Goal: Task Accomplishment & Management: Manage account settings

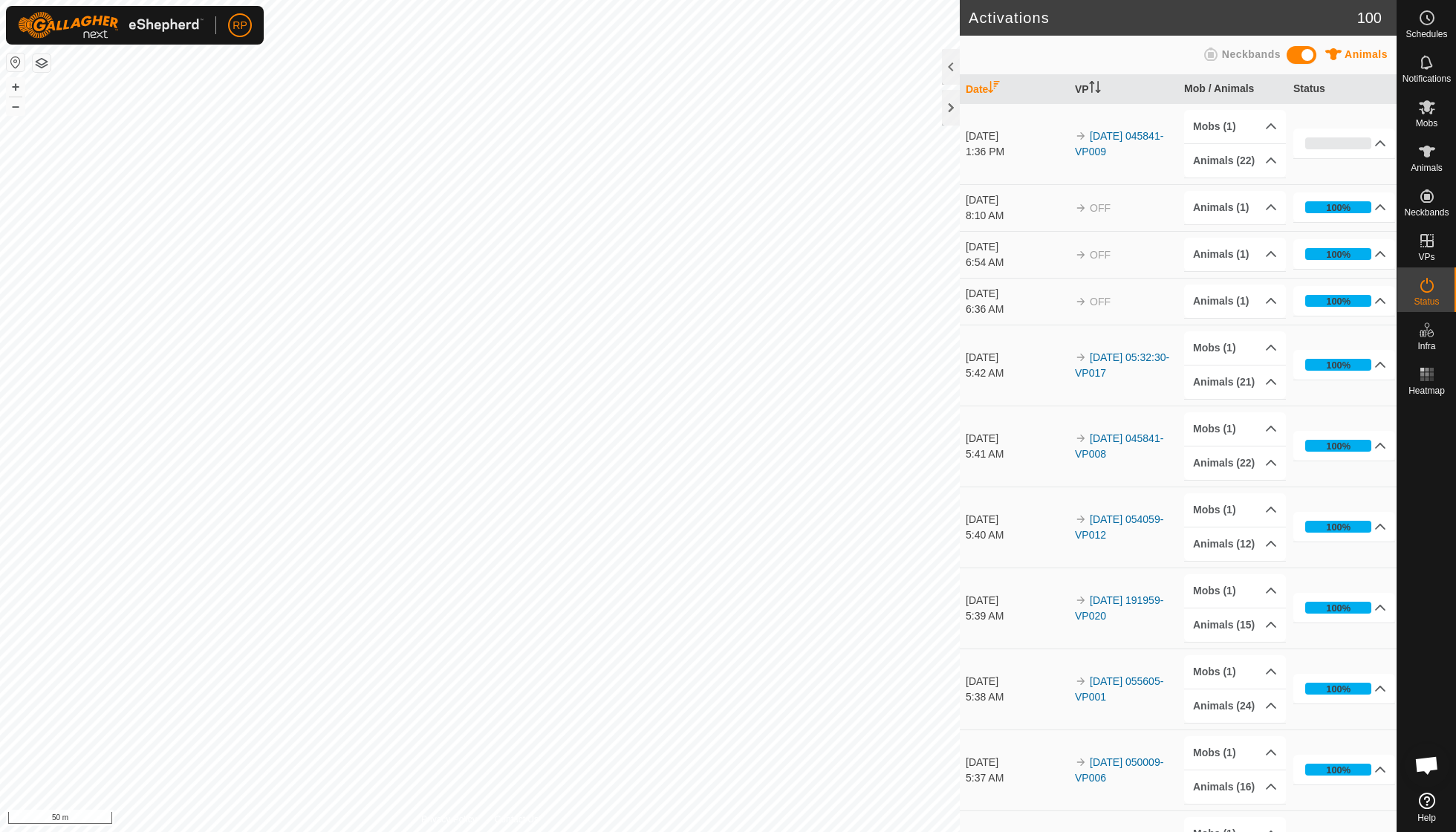
scroll to position [127, 0]
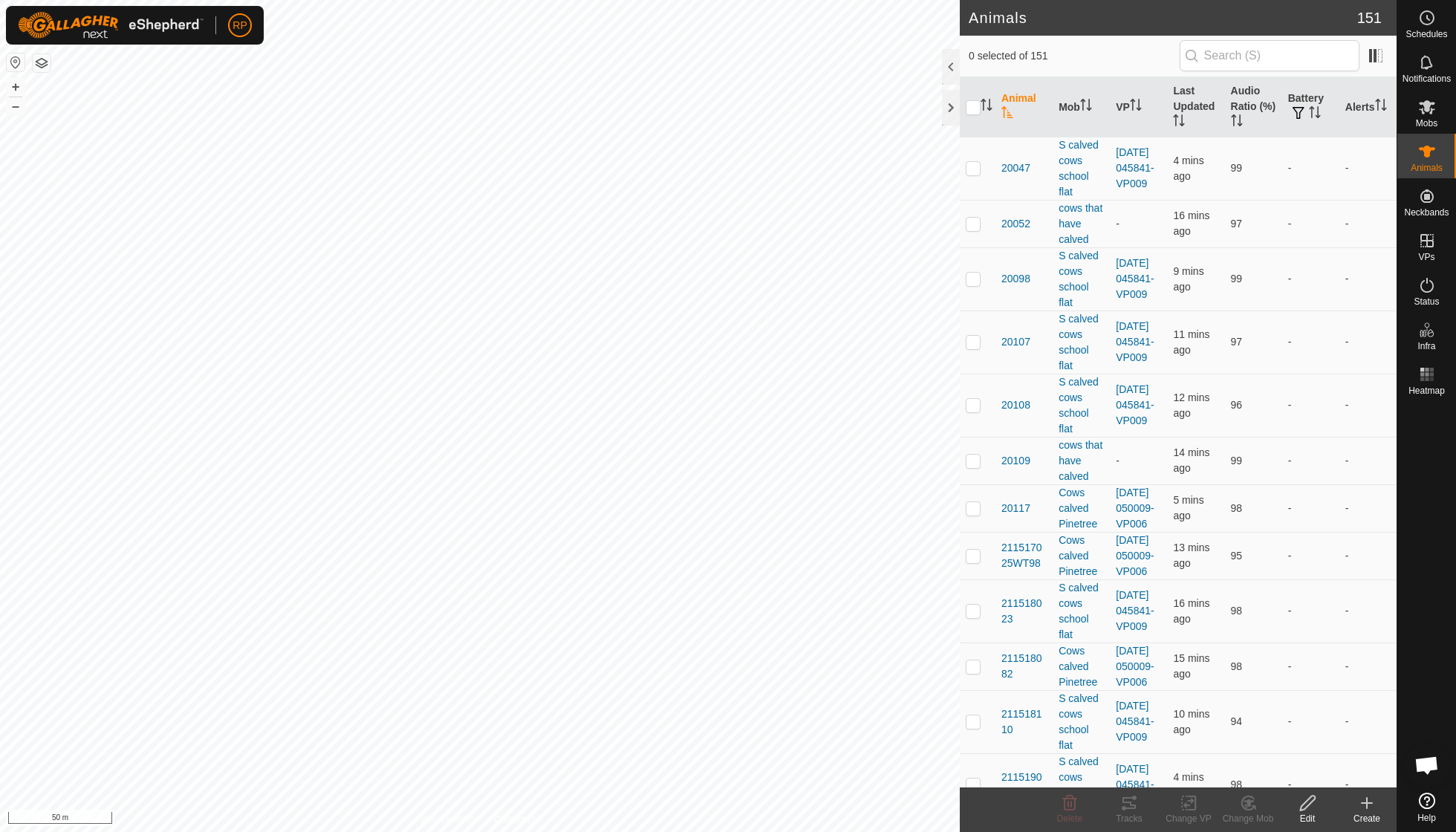
scroll to position [127, 0]
click at [1251, 806] on icon at bounding box center [1252, 807] width 3 height 3
click at [1260, 737] on link "Choose Mob..." at bounding box center [1291, 737] width 147 height 30
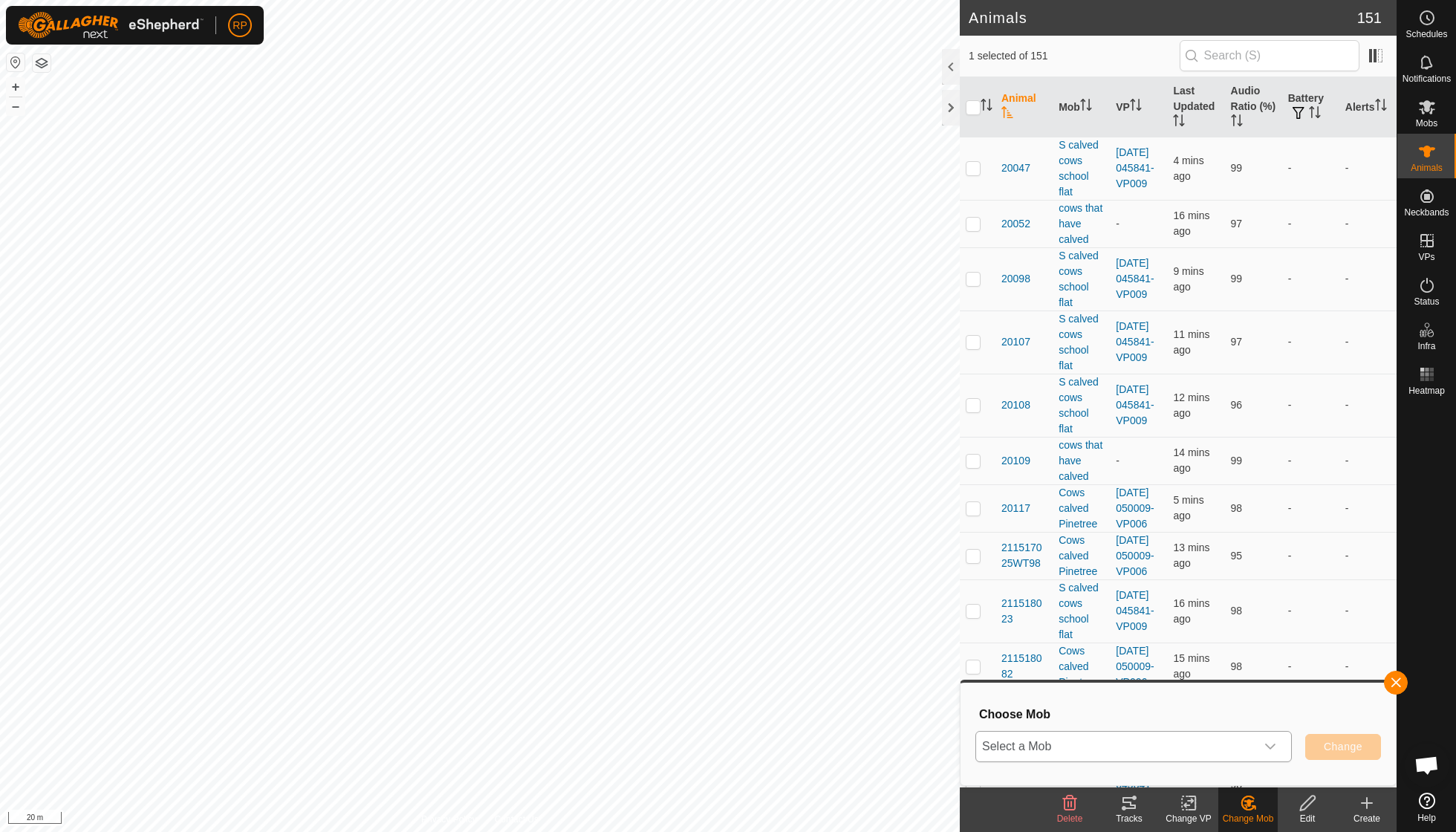
click at [1275, 748] on icon "dropdown trigger" at bounding box center [1269, 746] width 12 height 12
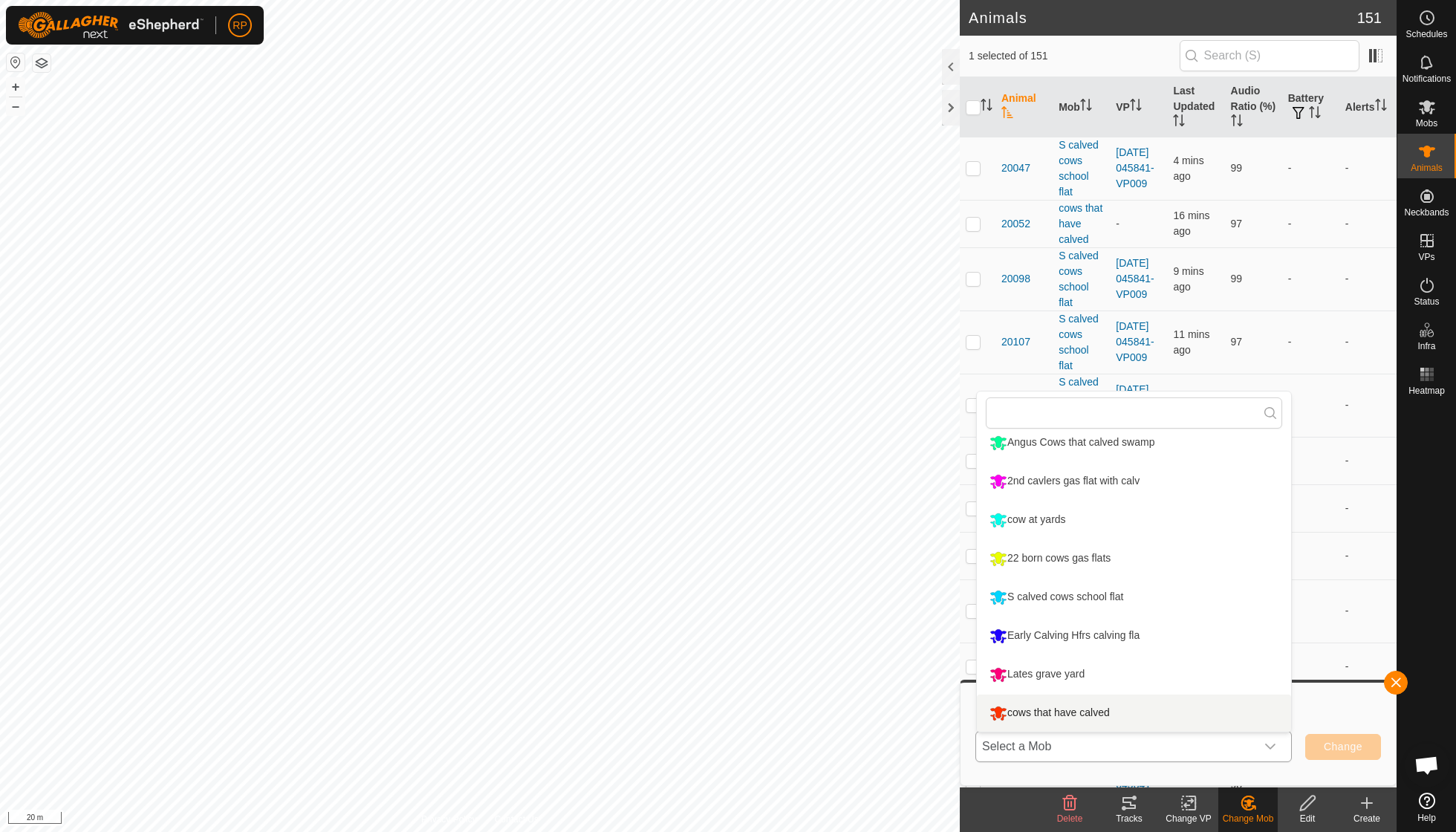
scroll to position [127, 0]
click at [1105, 706] on li "cows that have calved" at bounding box center [1134, 713] width 314 height 37
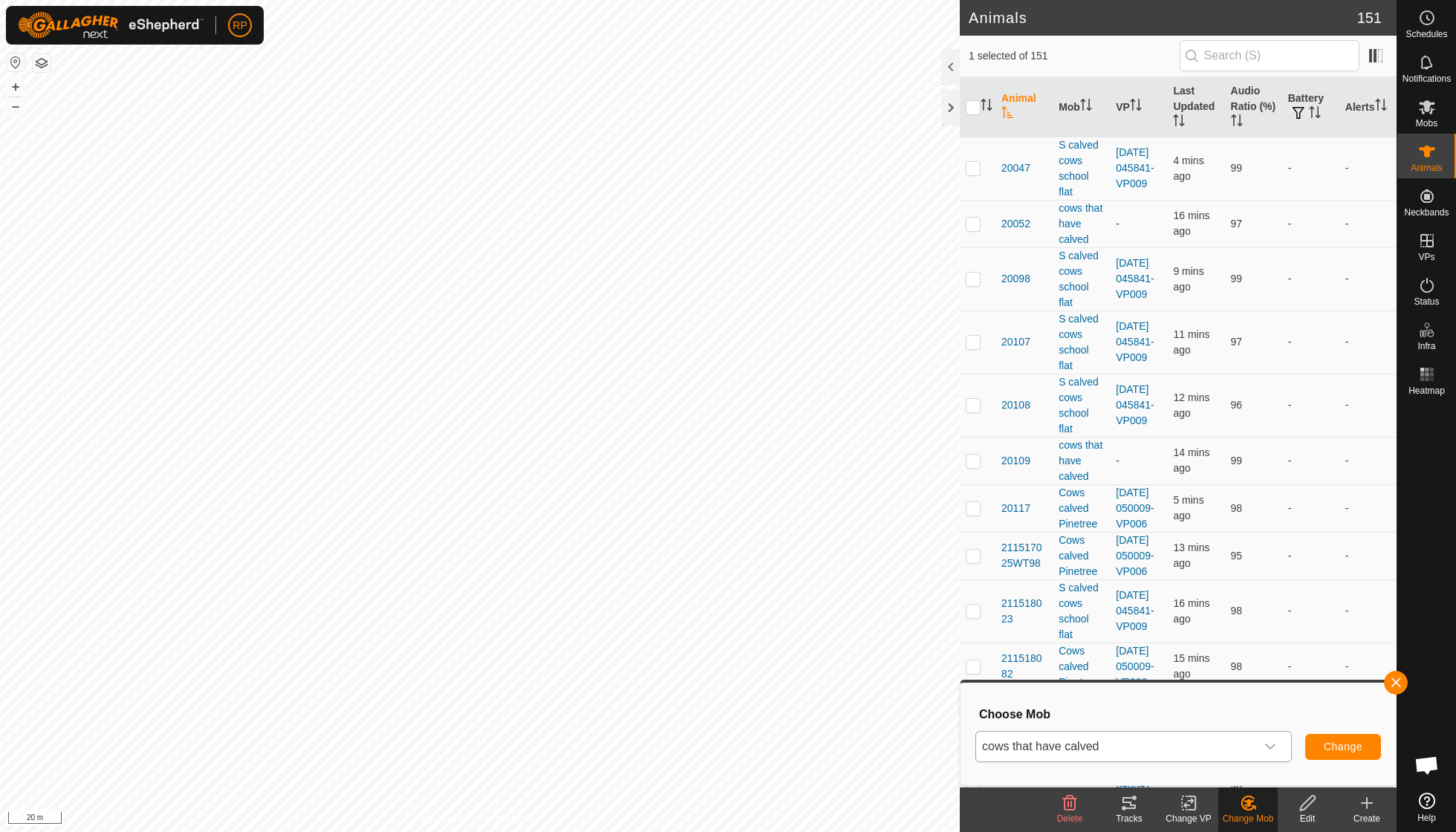
click at [1338, 743] on span "Change" at bounding box center [1342, 746] width 38 height 12
checkbox input "false"
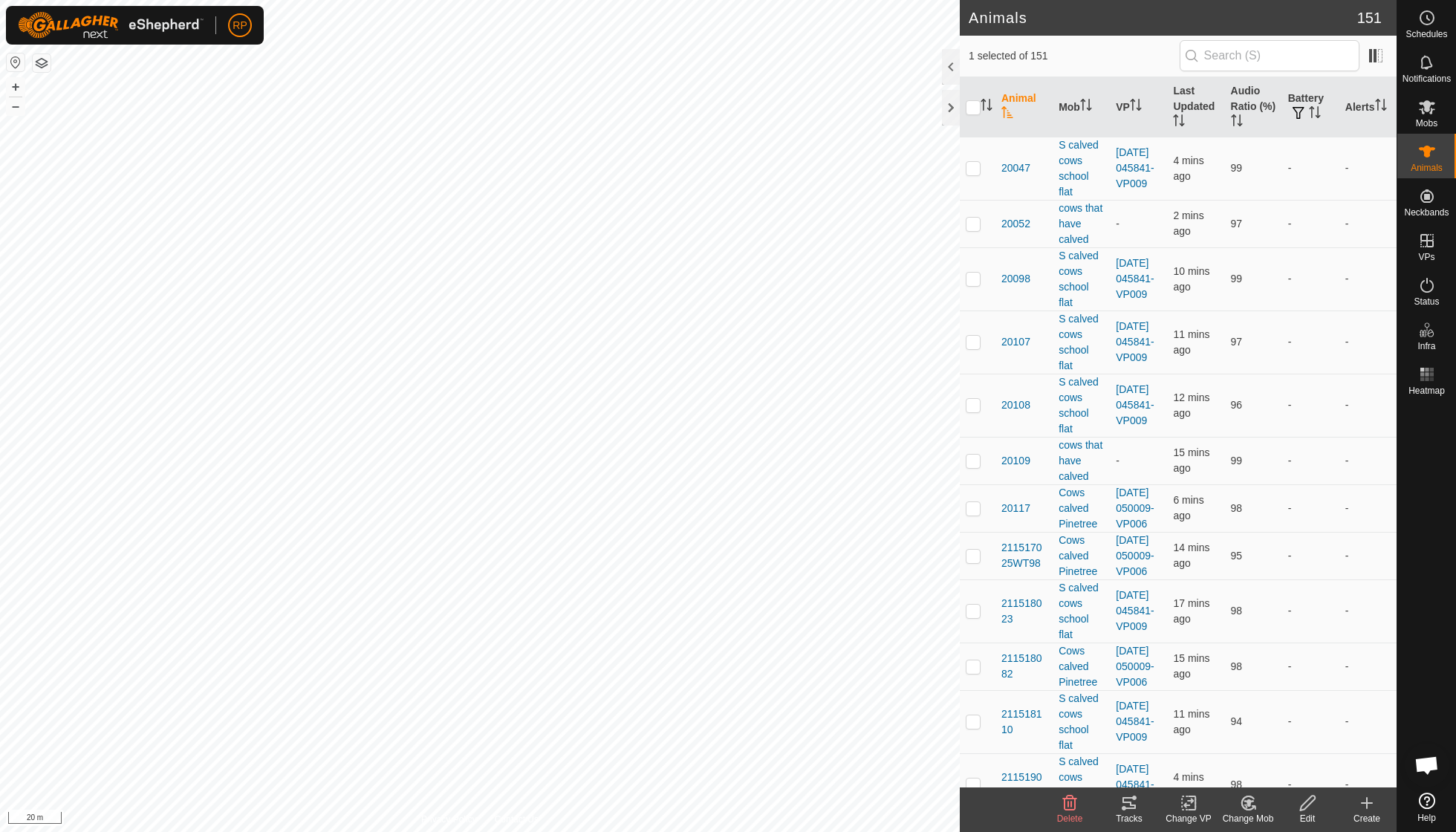
click at [1239, 800] on icon at bounding box center [1248, 803] width 18 height 18
click at [1276, 739] on link "Choose Mob..." at bounding box center [1291, 737] width 147 height 30
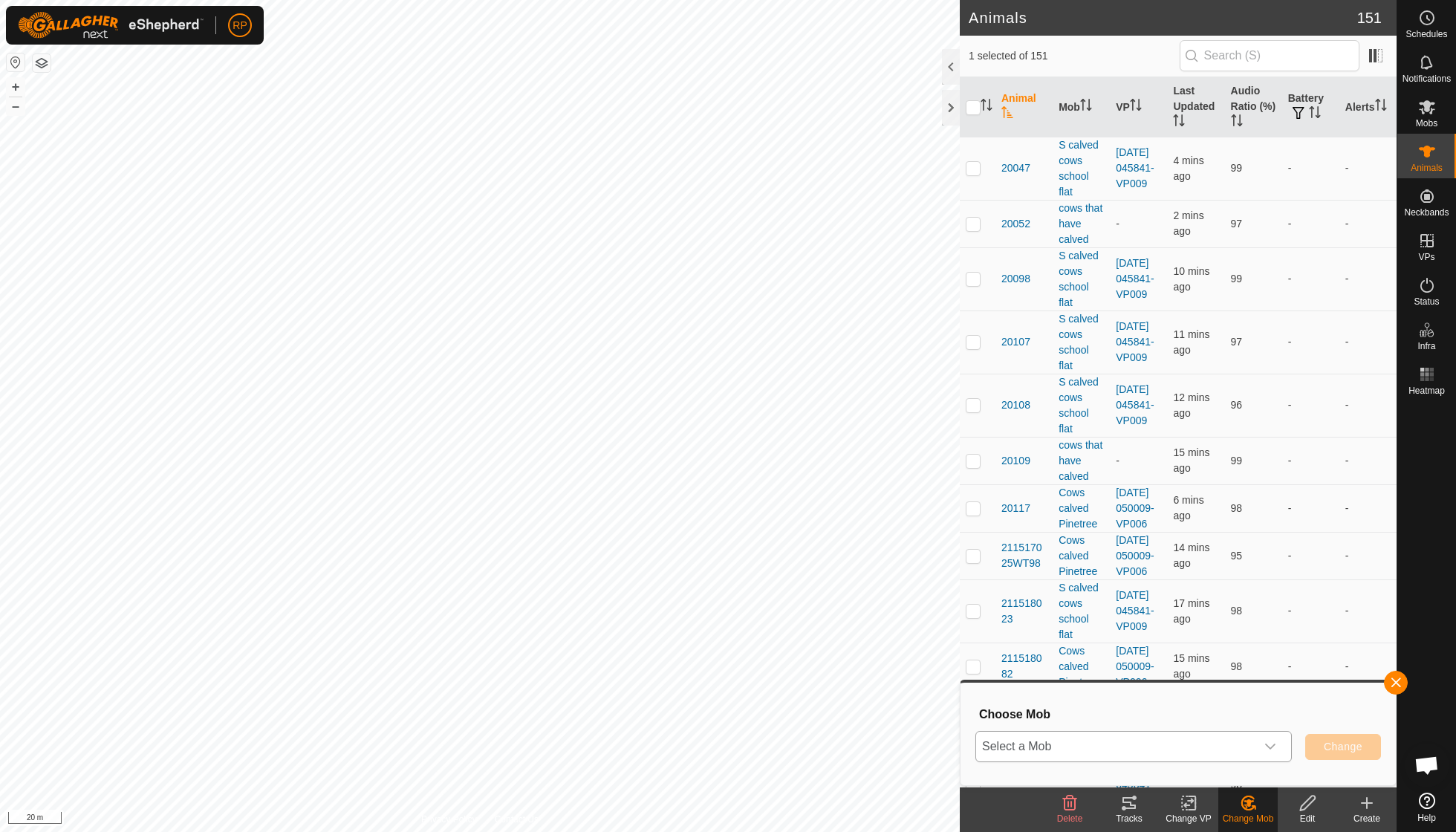
click at [1272, 744] on icon "dropdown trigger" at bounding box center [1269, 746] width 10 height 6
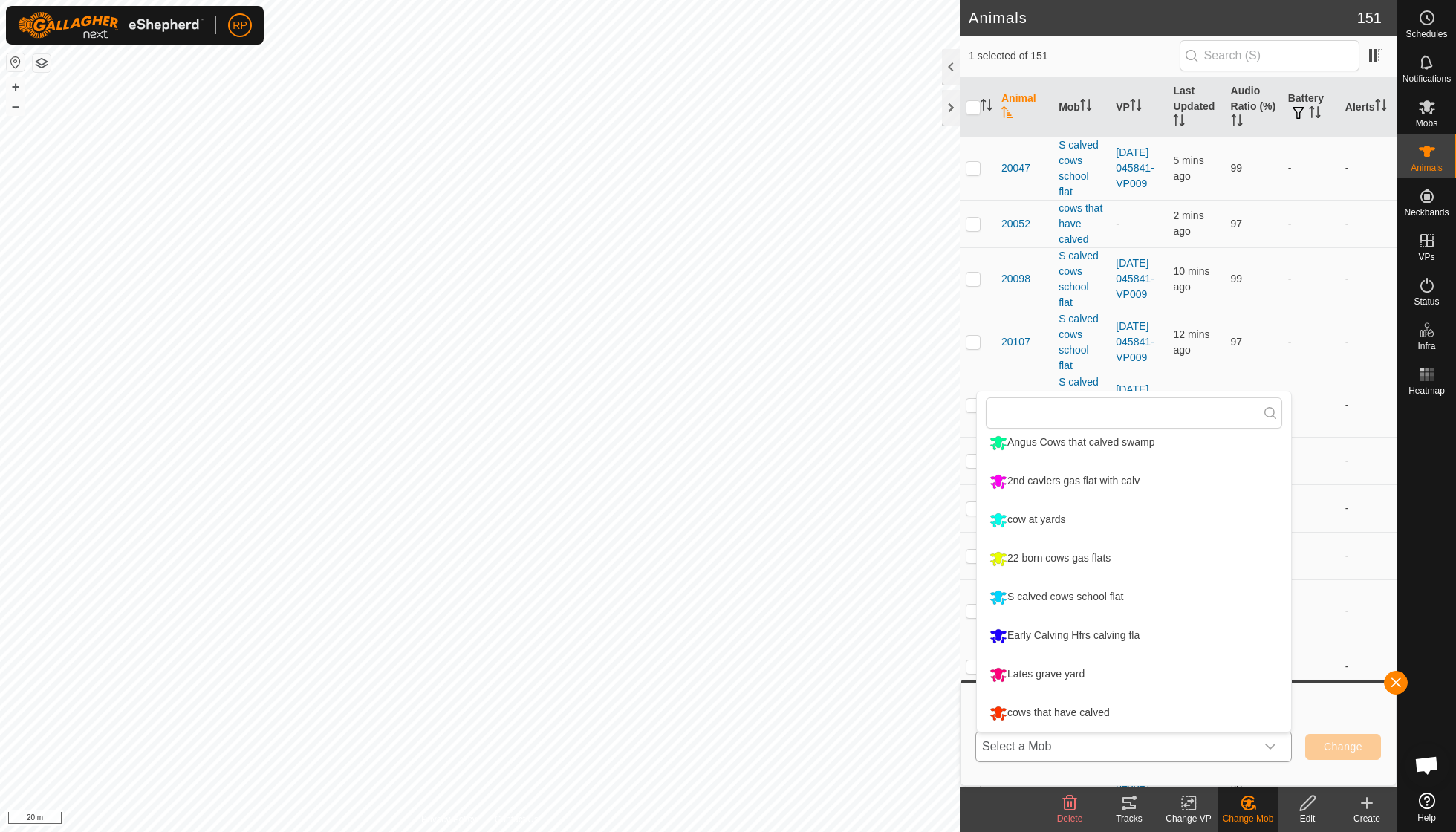
click at [1115, 707] on li "cows that have calved" at bounding box center [1134, 713] width 314 height 37
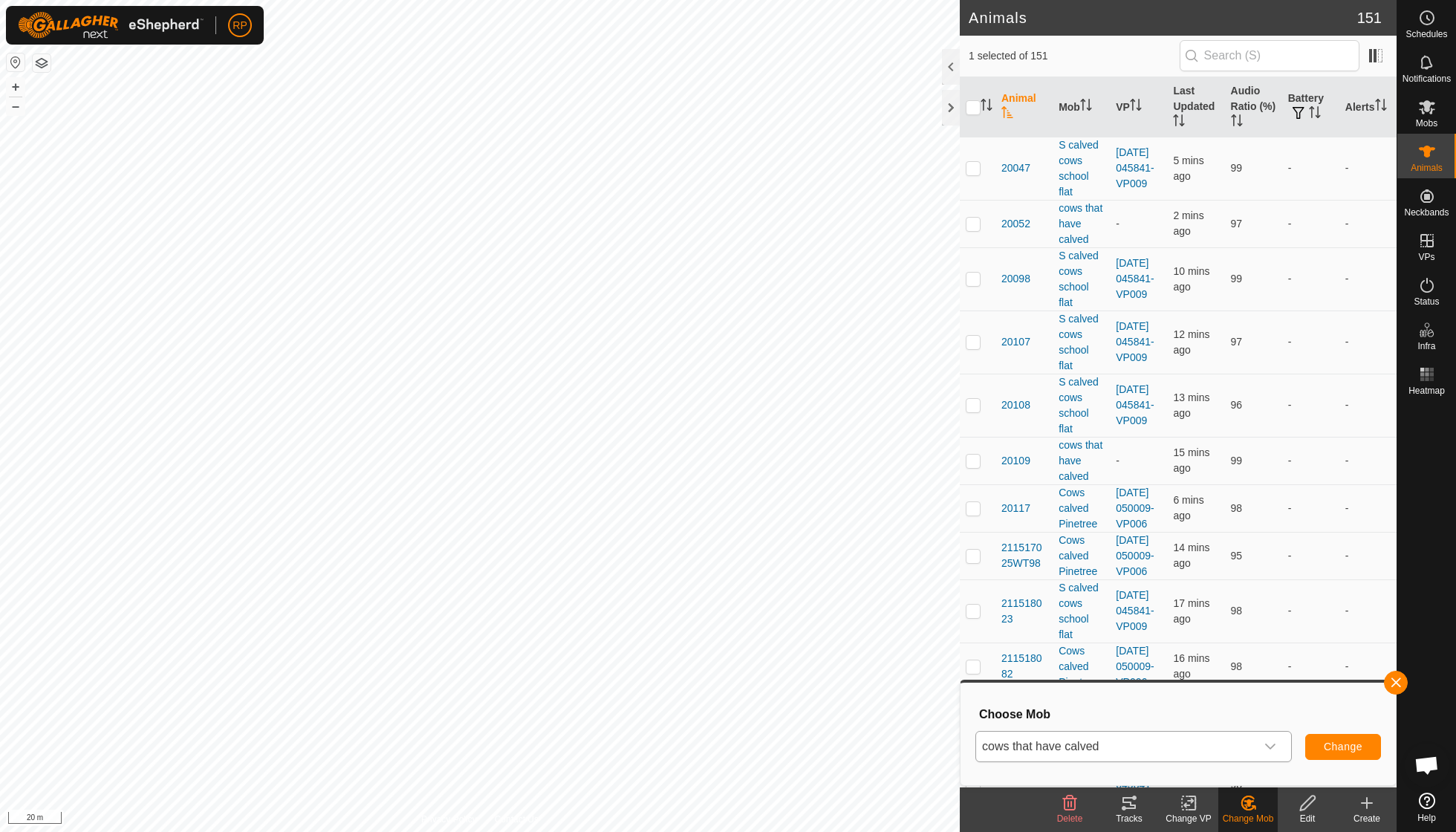
click at [1331, 744] on span "Change" at bounding box center [1342, 746] width 38 height 12
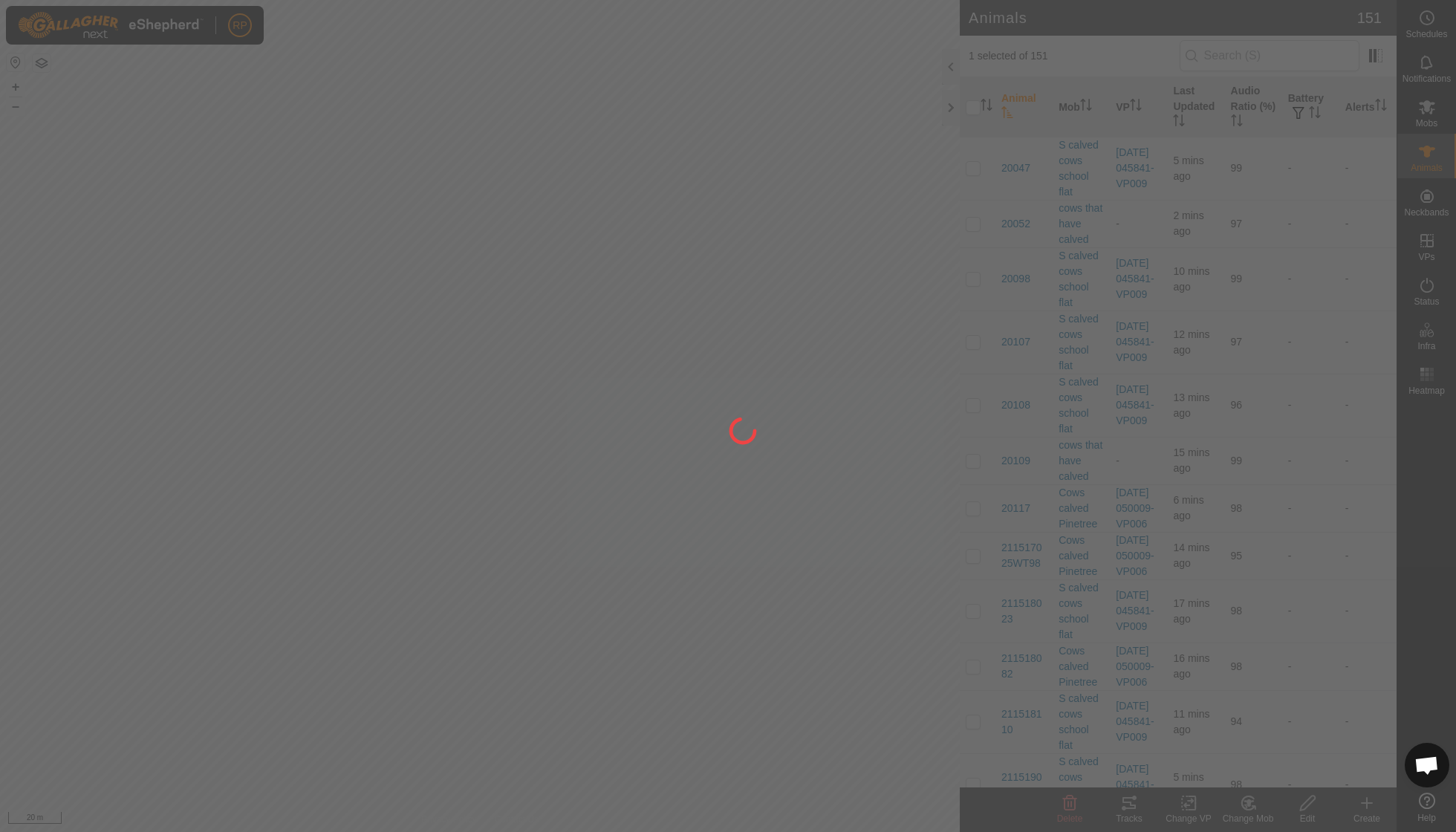
checkbox input "false"
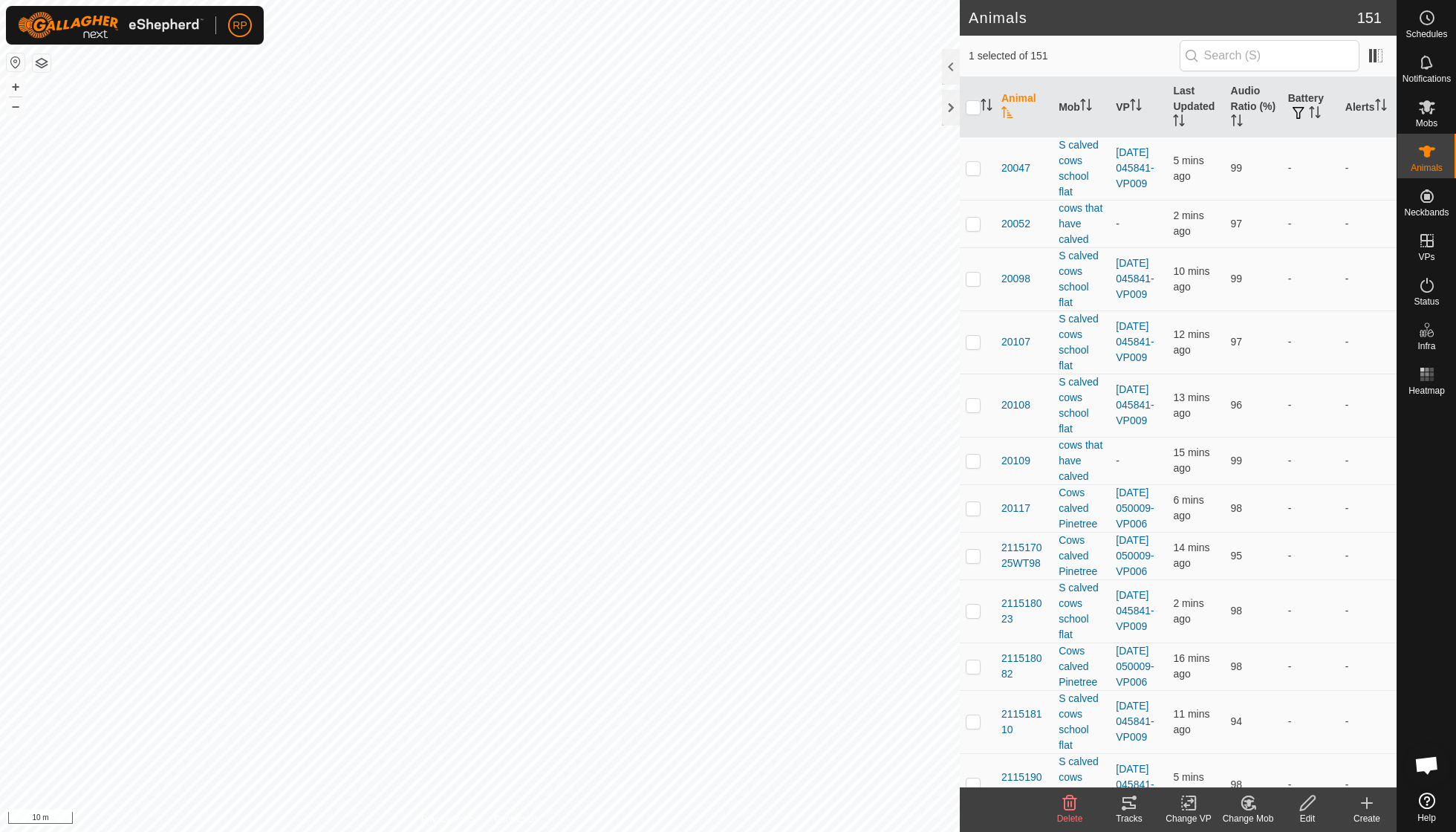
click at [1248, 809] on icon at bounding box center [1247, 802] width 13 height 14
click at [1258, 737] on link "Choose Mob..." at bounding box center [1291, 737] width 147 height 30
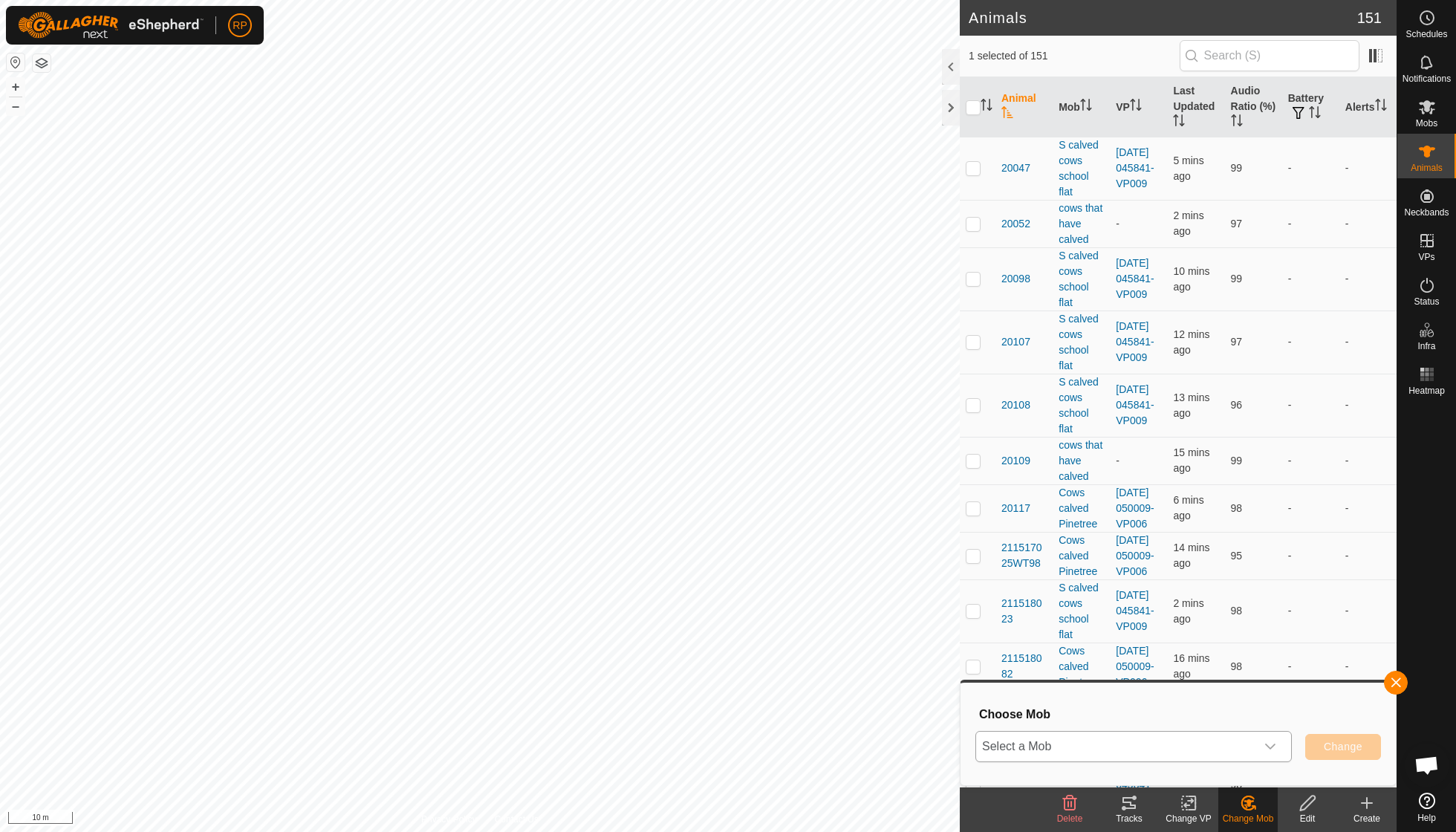
click at [1271, 746] on icon "dropdown trigger" at bounding box center [1269, 746] width 10 height 6
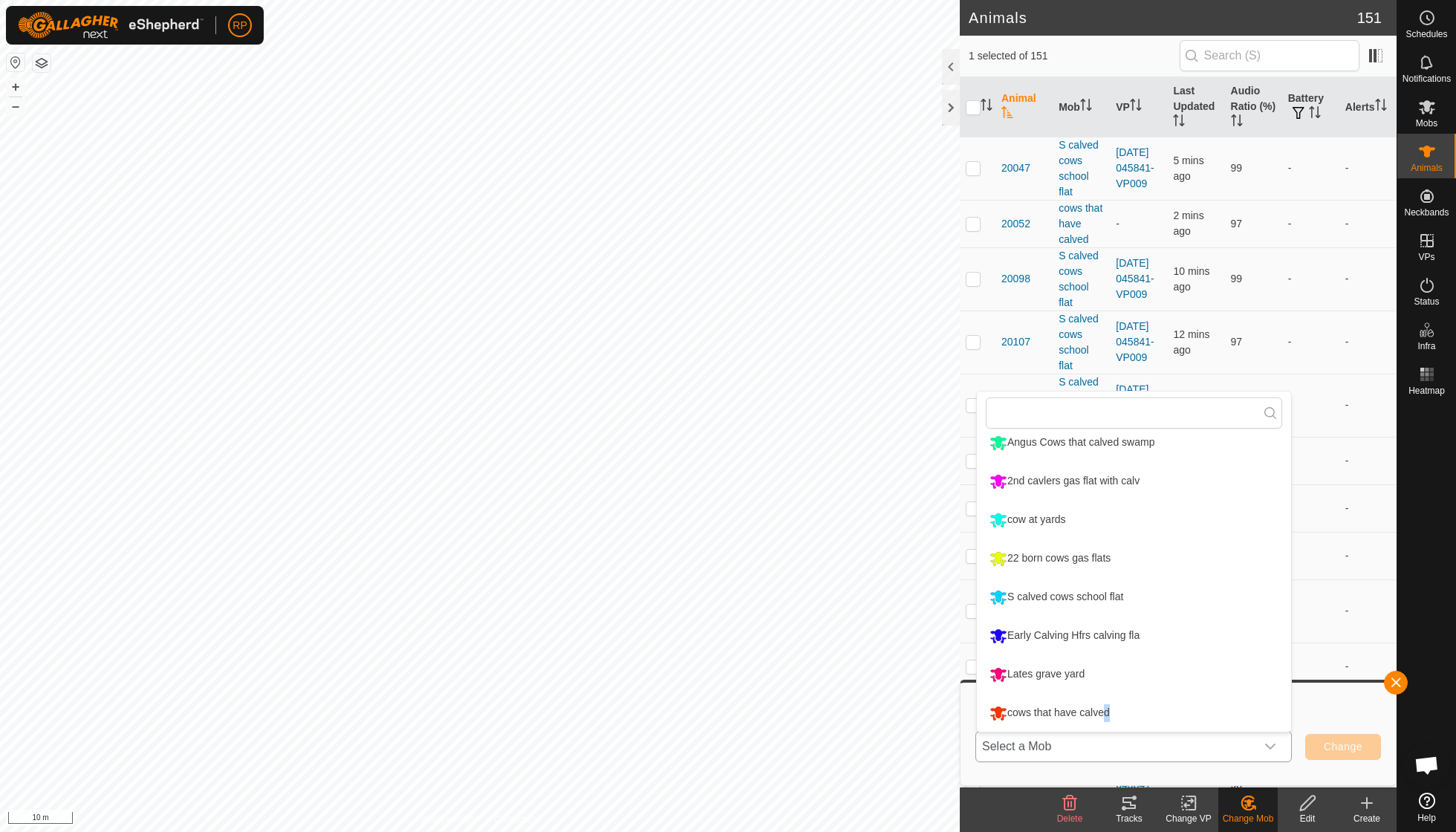
click at [1104, 717] on li "cows that have calved" at bounding box center [1134, 713] width 314 height 37
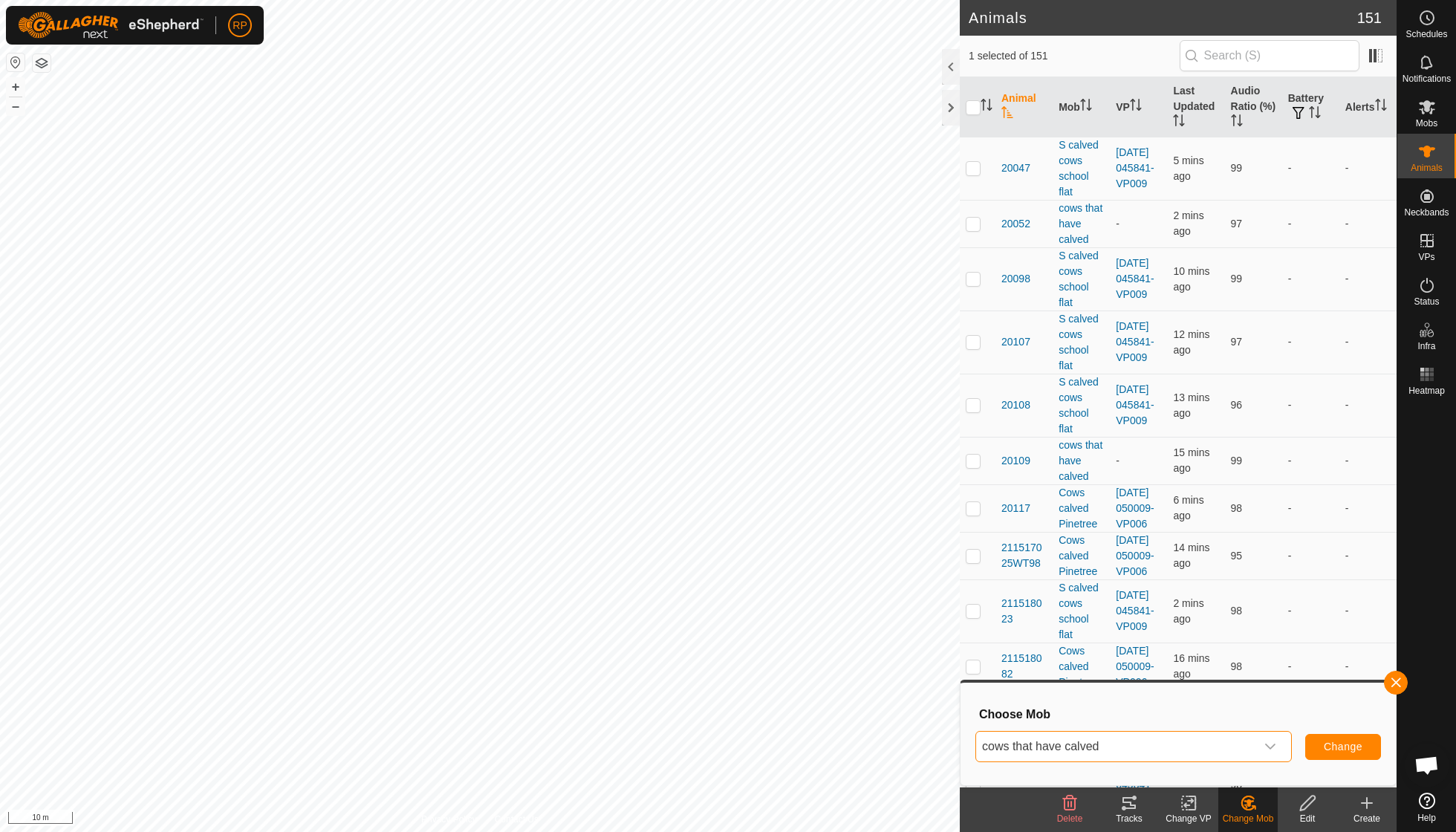
click at [1339, 743] on span "Change" at bounding box center [1342, 746] width 38 height 12
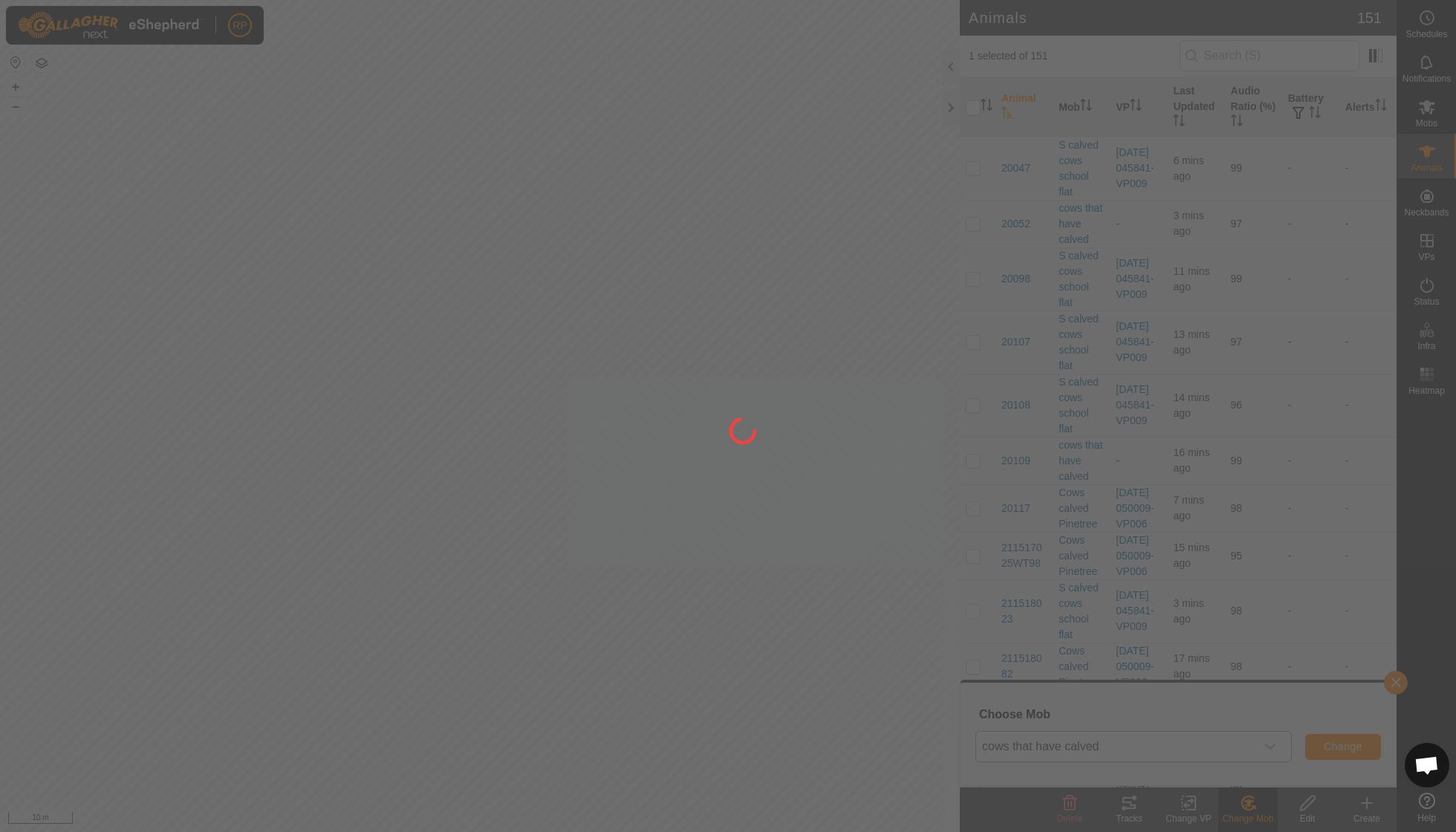
checkbox input "false"
